Goal: Find specific page/section: Find specific page/section

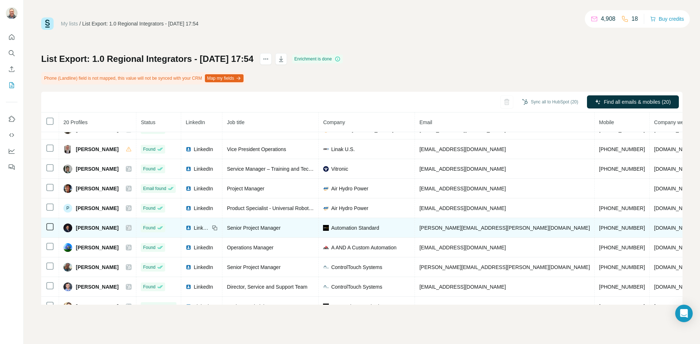
scroll to position [224, 0]
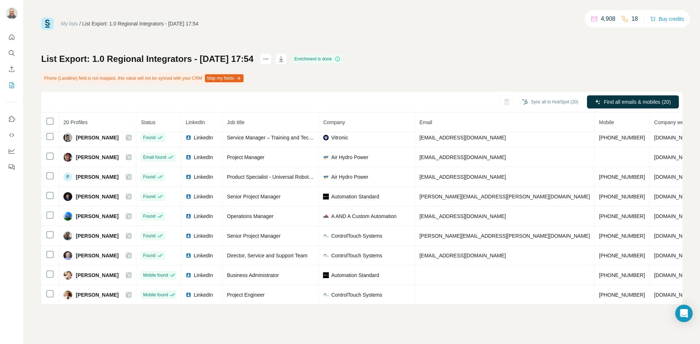
click at [240, 77] on icon "button" at bounding box center [239, 78] width 2 height 3
click at [445, 102] on div "Sync all to HubSpot (20) Find all emails & mobiles (20)" at bounding box center [361, 102] width 641 height 21
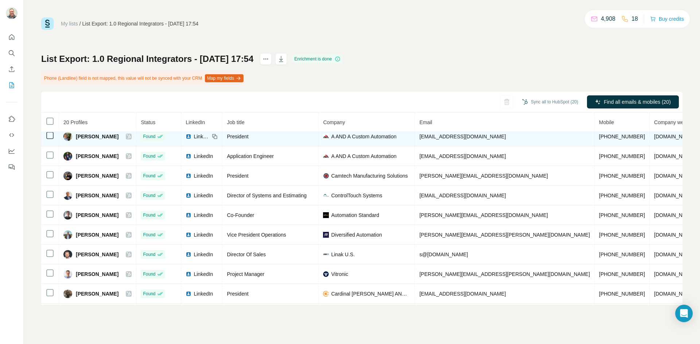
scroll to position [0, 0]
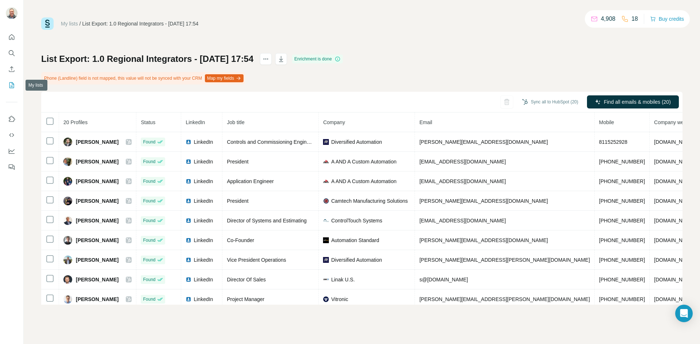
click at [9, 84] on icon "My lists" at bounding box center [11, 85] width 7 height 7
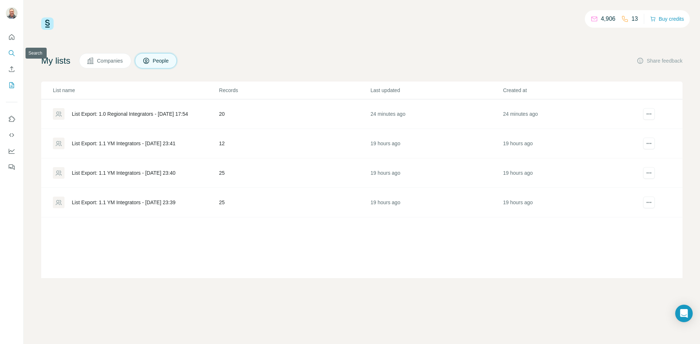
click at [11, 51] on icon "Search" at bounding box center [11, 52] width 5 height 5
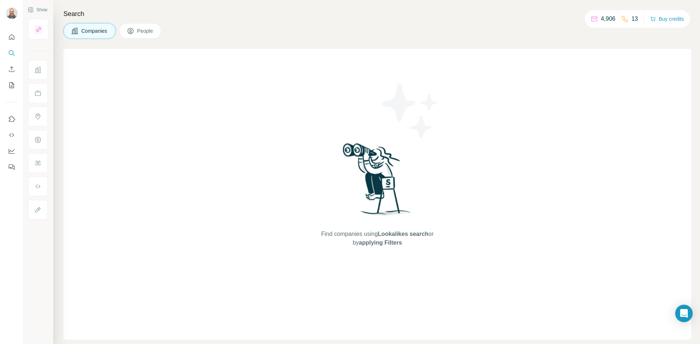
click at [140, 32] on span "People" at bounding box center [145, 30] width 17 height 7
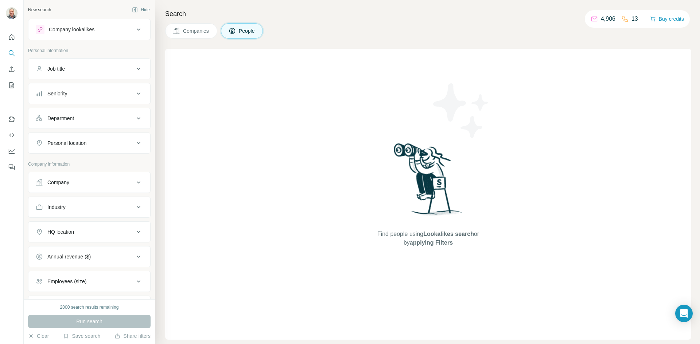
click at [134, 30] on icon at bounding box center [138, 29] width 9 height 9
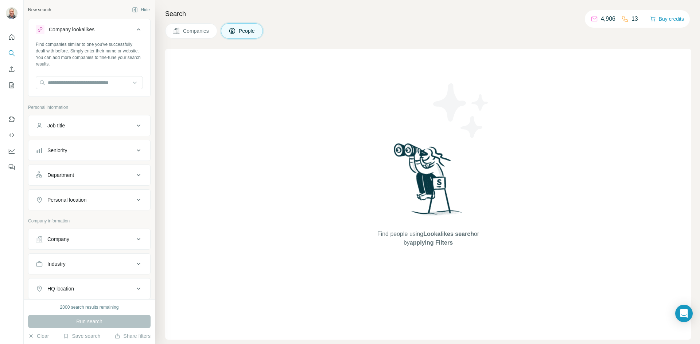
click at [134, 30] on icon at bounding box center [138, 29] width 9 height 9
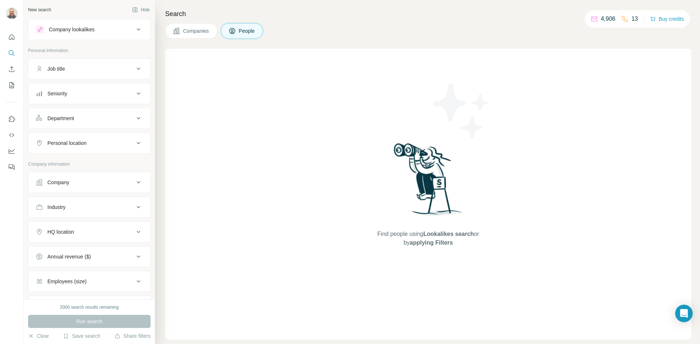
click at [238, 31] on button "People" at bounding box center [242, 30] width 42 height 15
click at [203, 34] on span "Companies" at bounding box center [196, 30] width 27 height 7
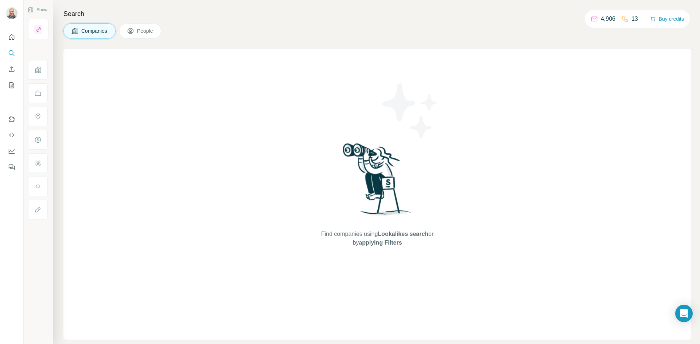
click at [149, 30] on span "People" at bounding box center [145, 30] width 17 height 7
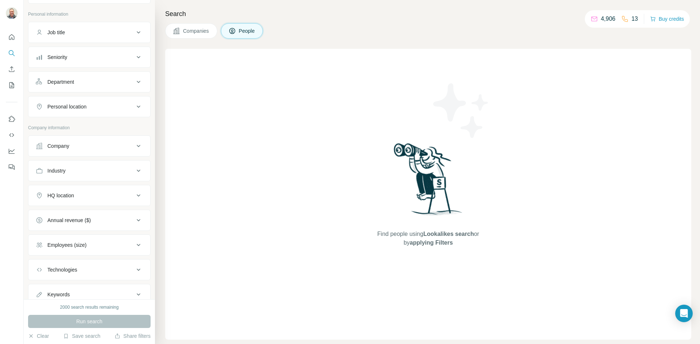
scroll to position [63, 0]
click at [12, 116] on icon "Use Surfe on LinkedIn" at bounding box center [11, 119] width 7 height 7
